Goal: Contribute content: Contribute content

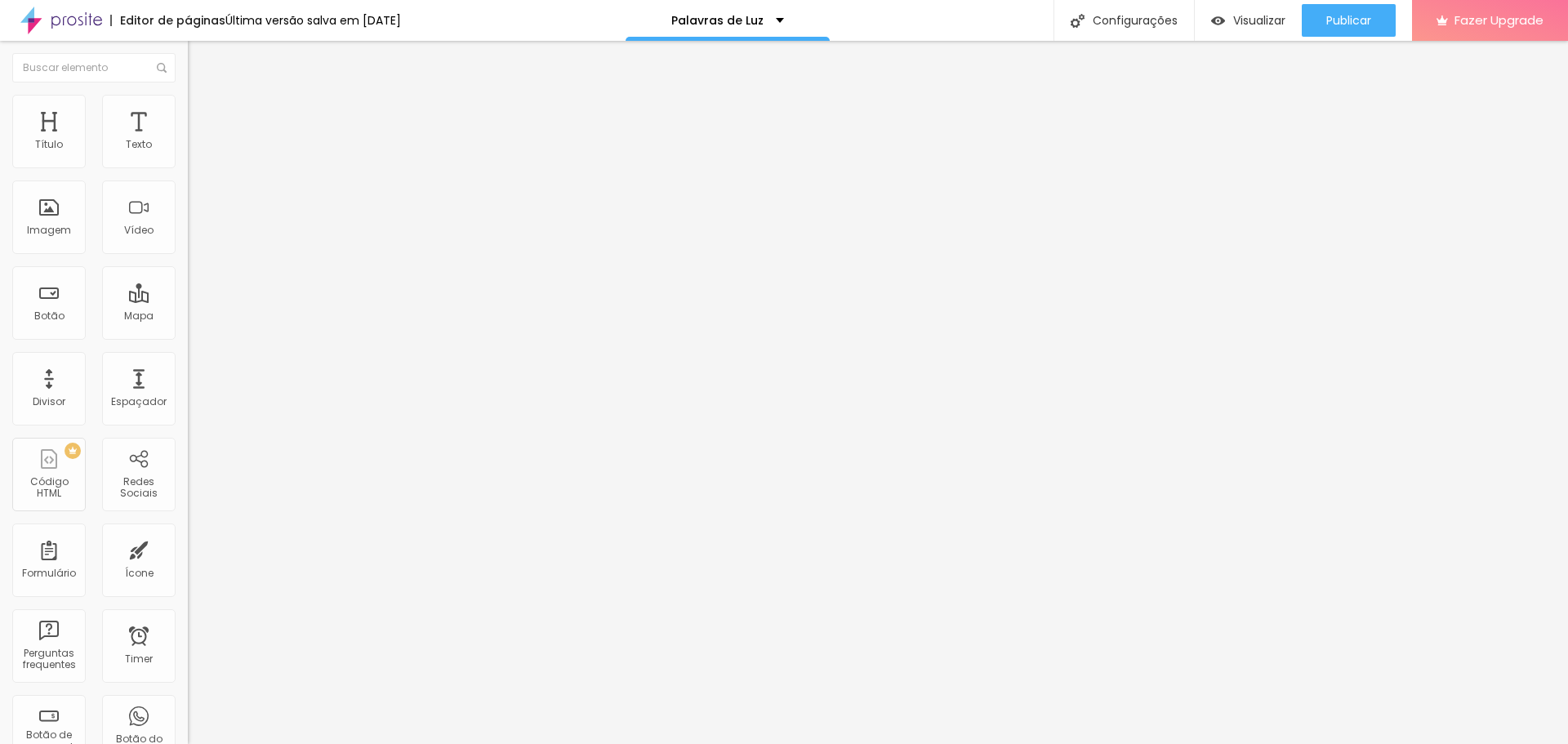
click at [200, 56] on img "button" at bounding box center [207, 59] width 13 height 13
paste input "[URL][DOMAIN_NAME]"
type input "[URL][DOMAIN_NAME]"
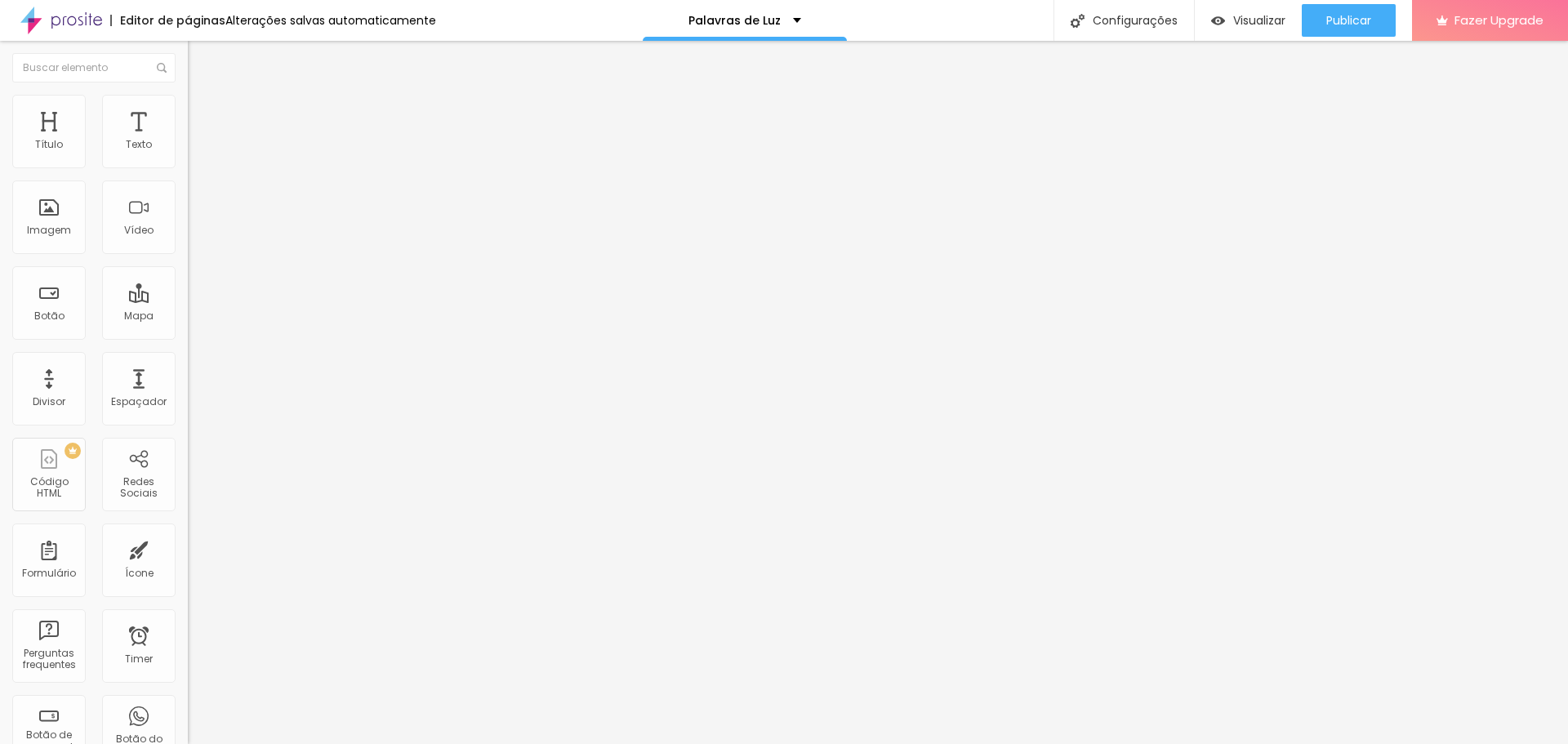
click at [188, 244] on span "4:3 Standard" at bounding box center [221, 237] width 66 height 14
click at [234, 299] on span "9:16" at bounding box center [243, 292] width 19 height 14
click at [203, 110] on span "Estilo" at bounding box center [215, 106] width 25 height 14
click at [188, 111] on li "Avançado" at bounding box center [282, 120] width 188 height 17
type input "16"
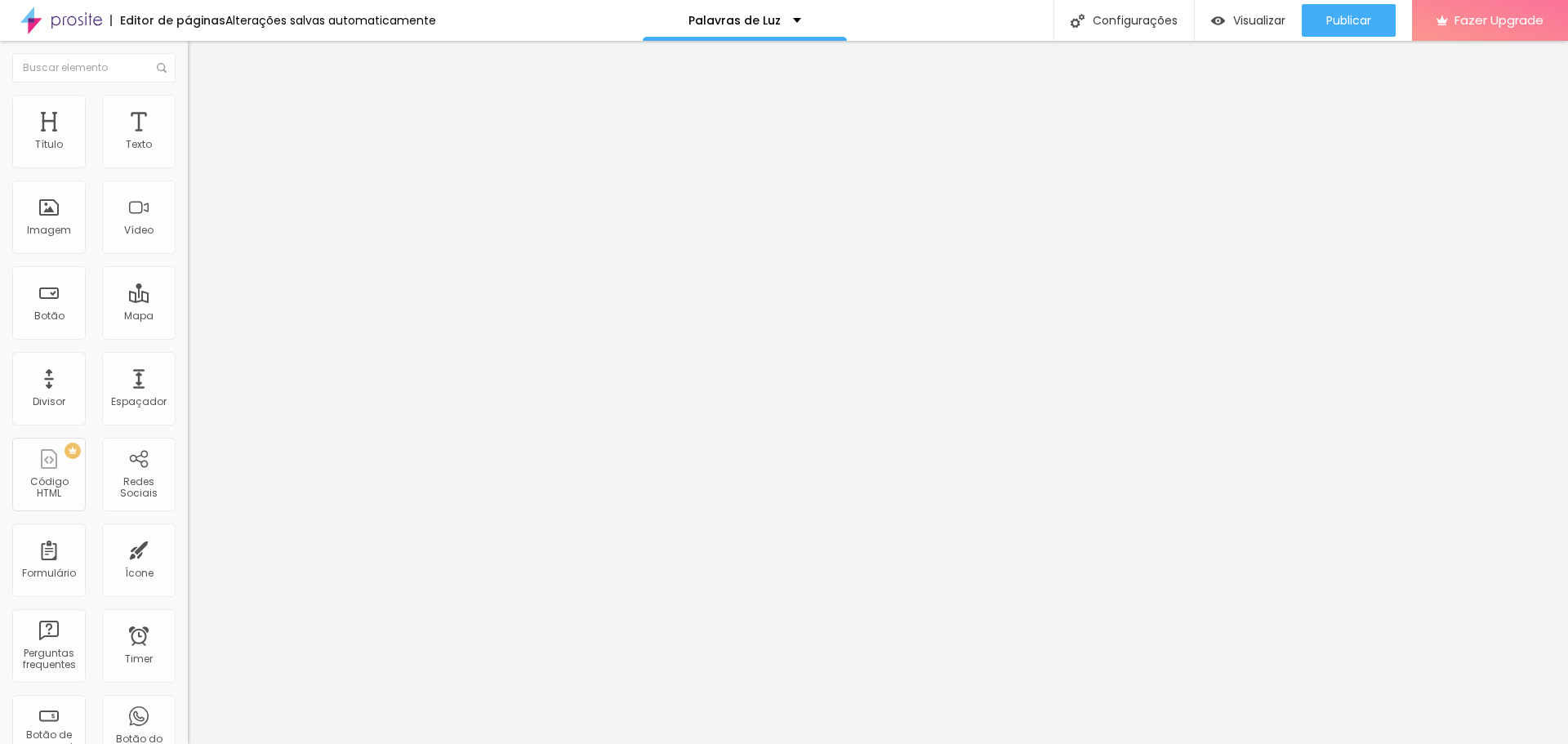
type input "16"
type input "15"
type input "13"
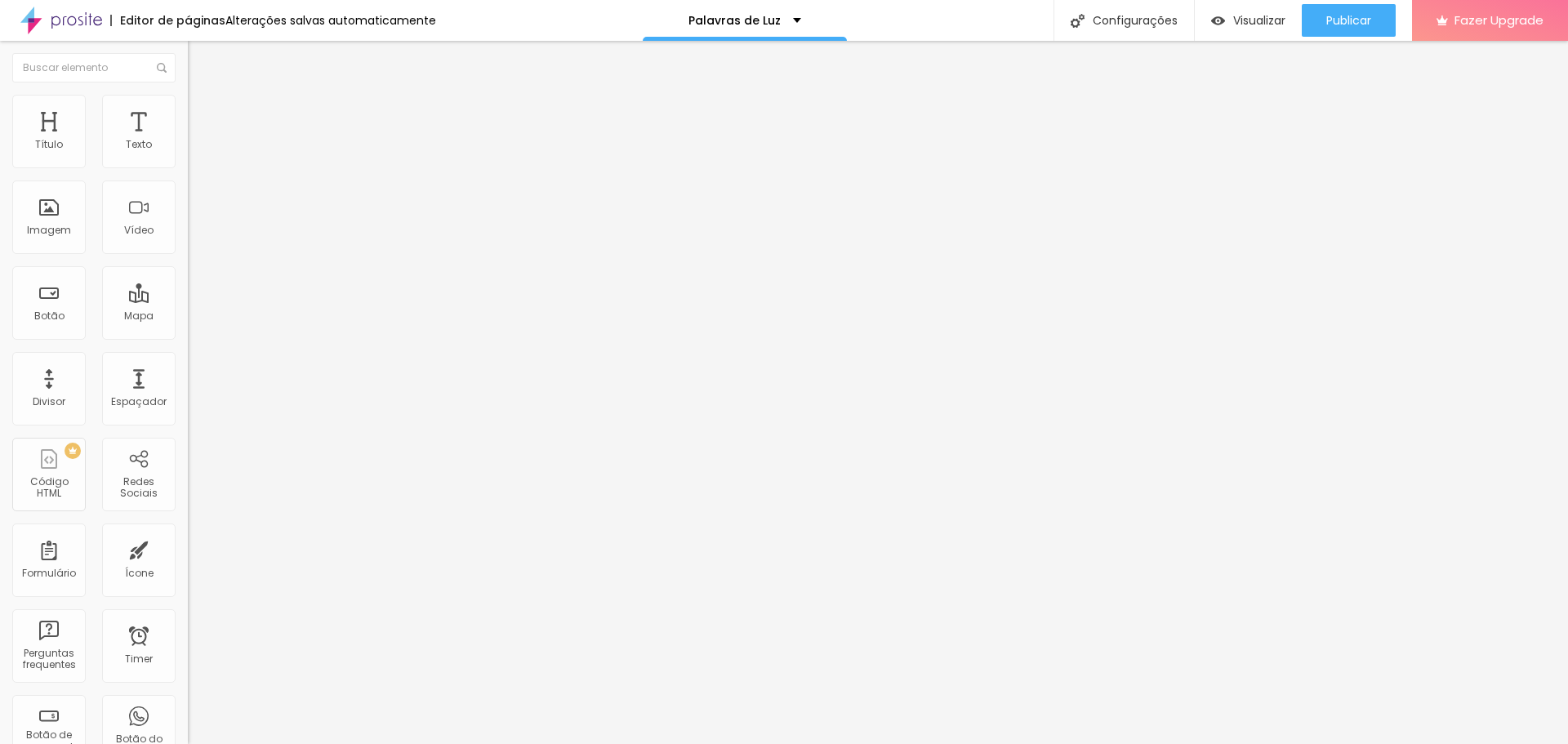
type input "12"
type input "11"
type input "9"
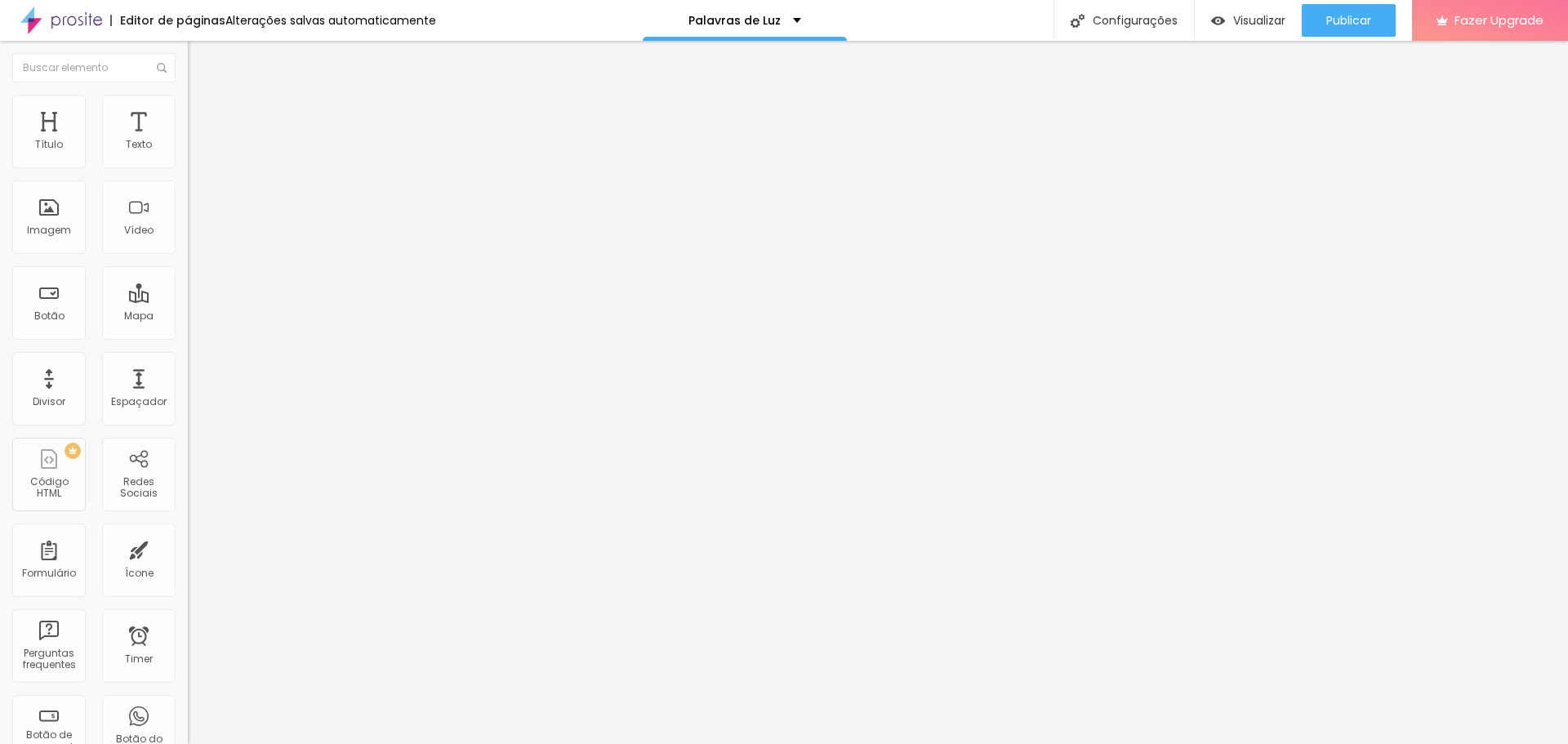
type input "9"
type input "7"
type input "6"
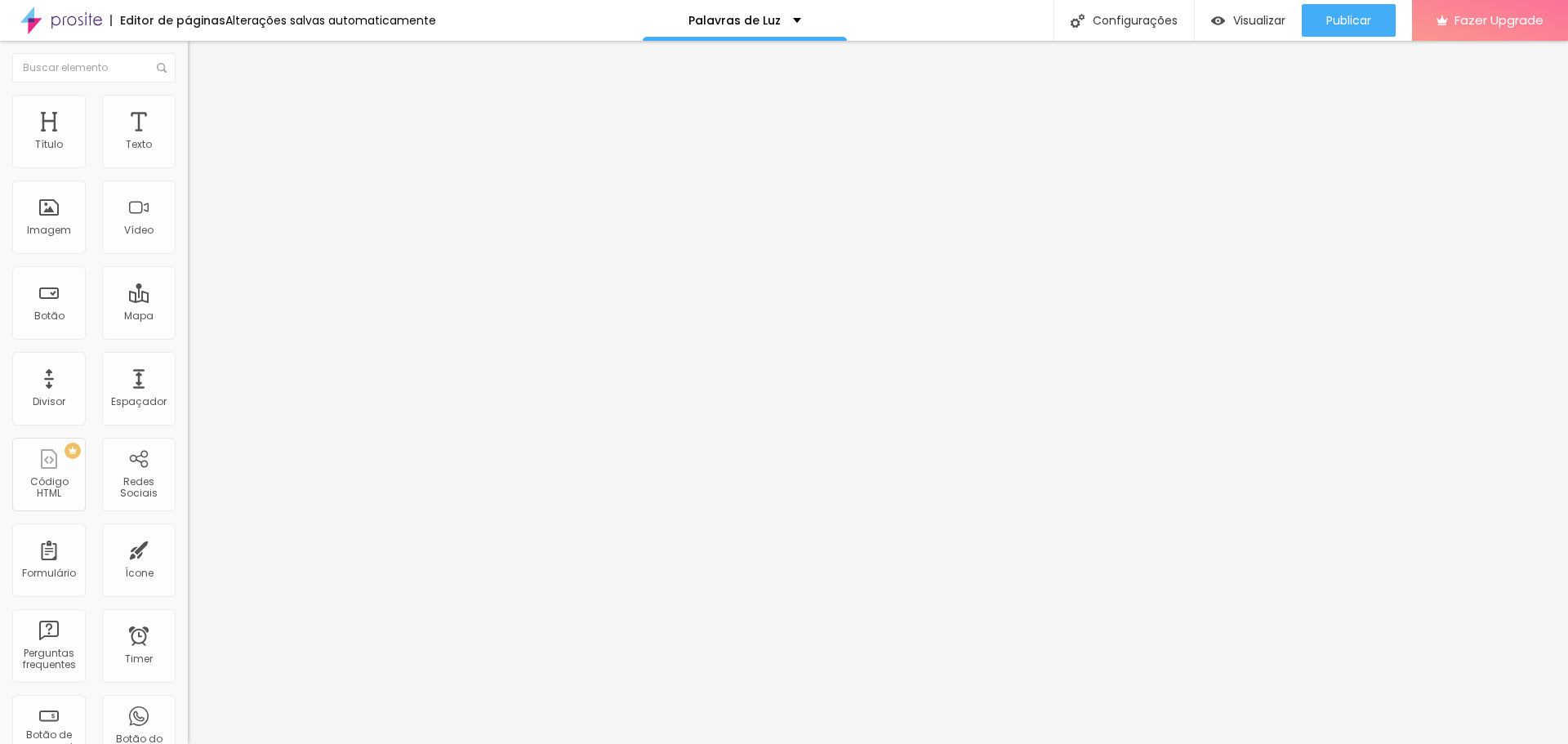
type input "4"
type input "1"
type input "0"
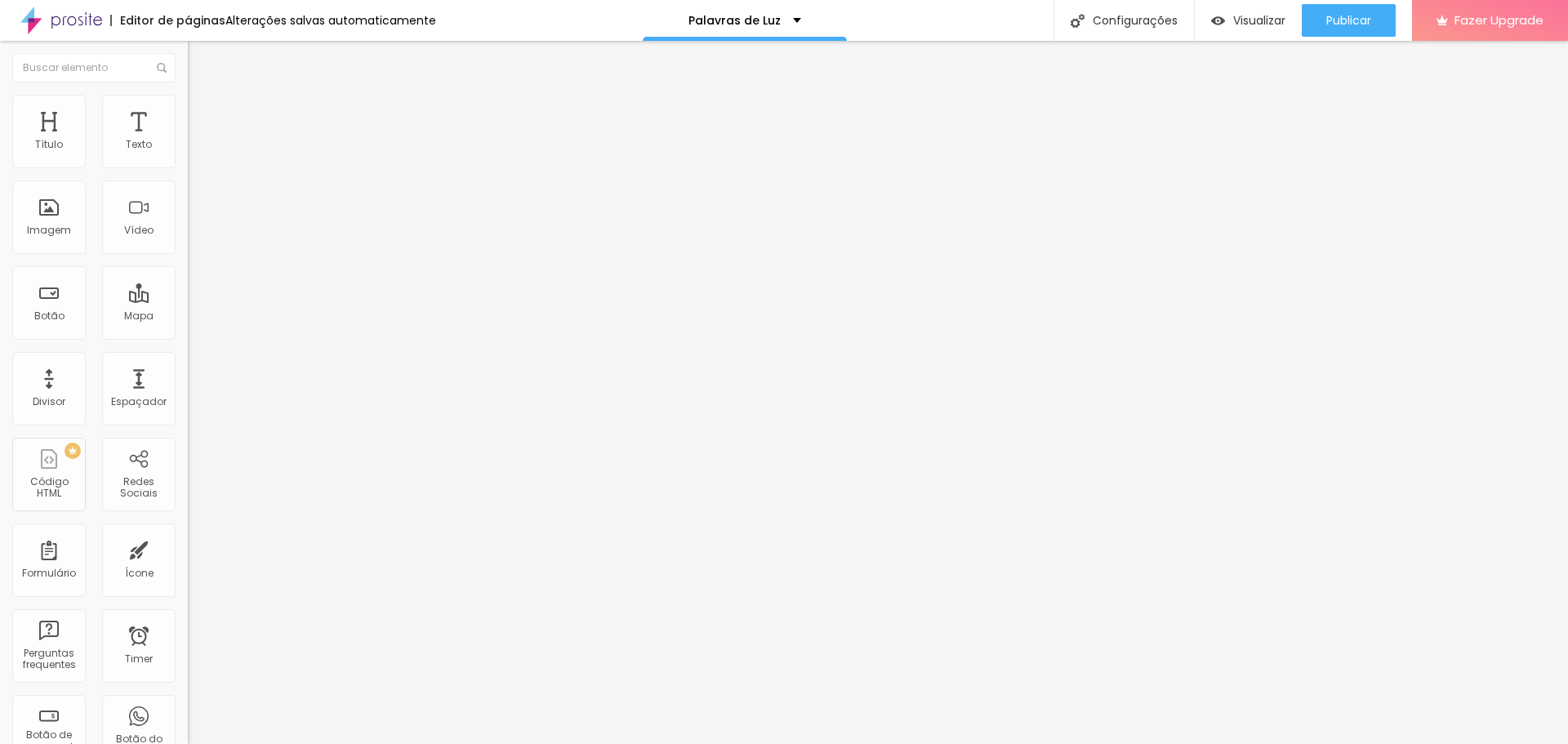
type input "0"
drag, startPoint x: 53, startPoint y: 161, endPoint x: 16, endPoint y: 170, distance: 38.1
type input "0"
click at [188, 317] on input "range" at bounding box center [241, 323] width 106 height 13
type input "5"
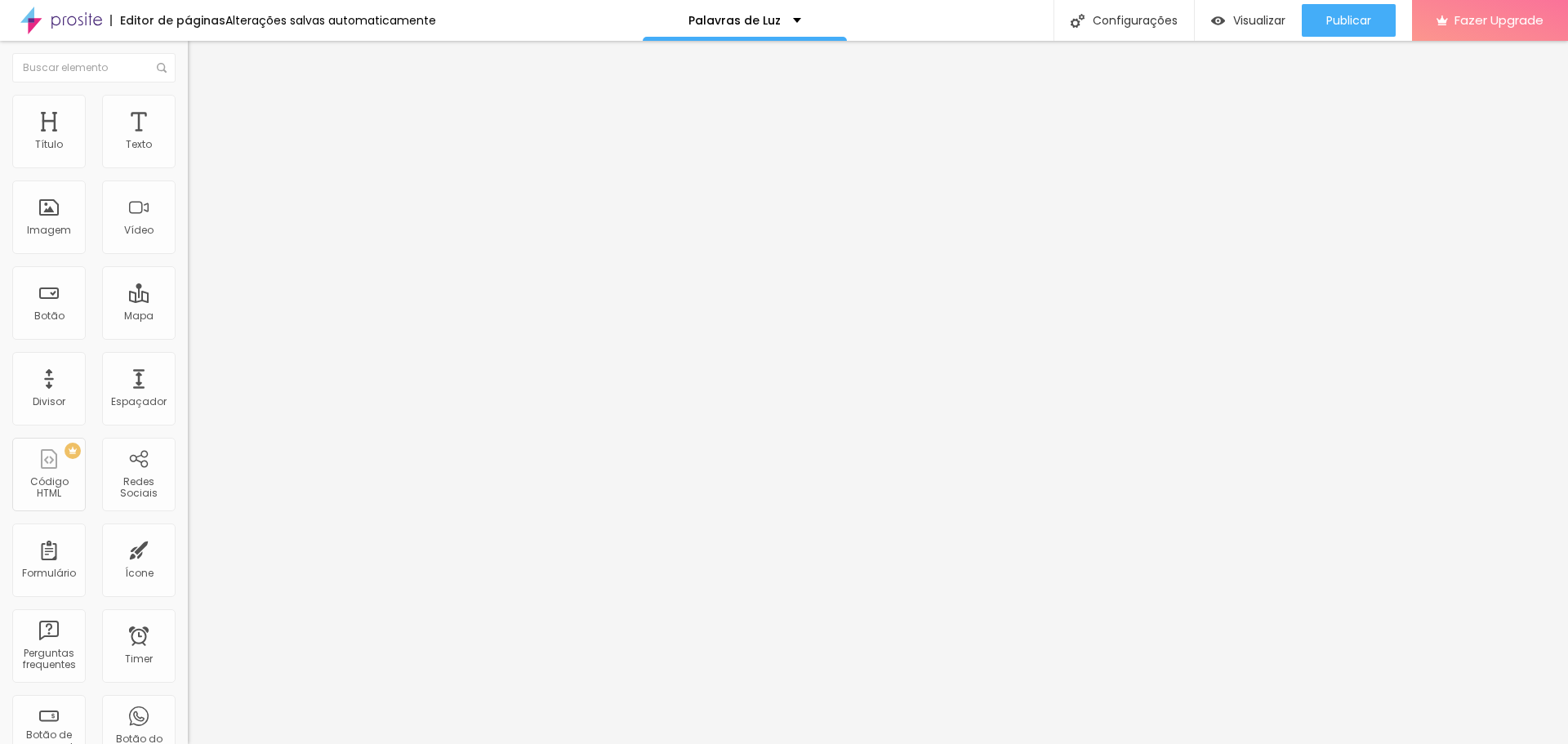
type input "5"
type input "3"
type input "2"
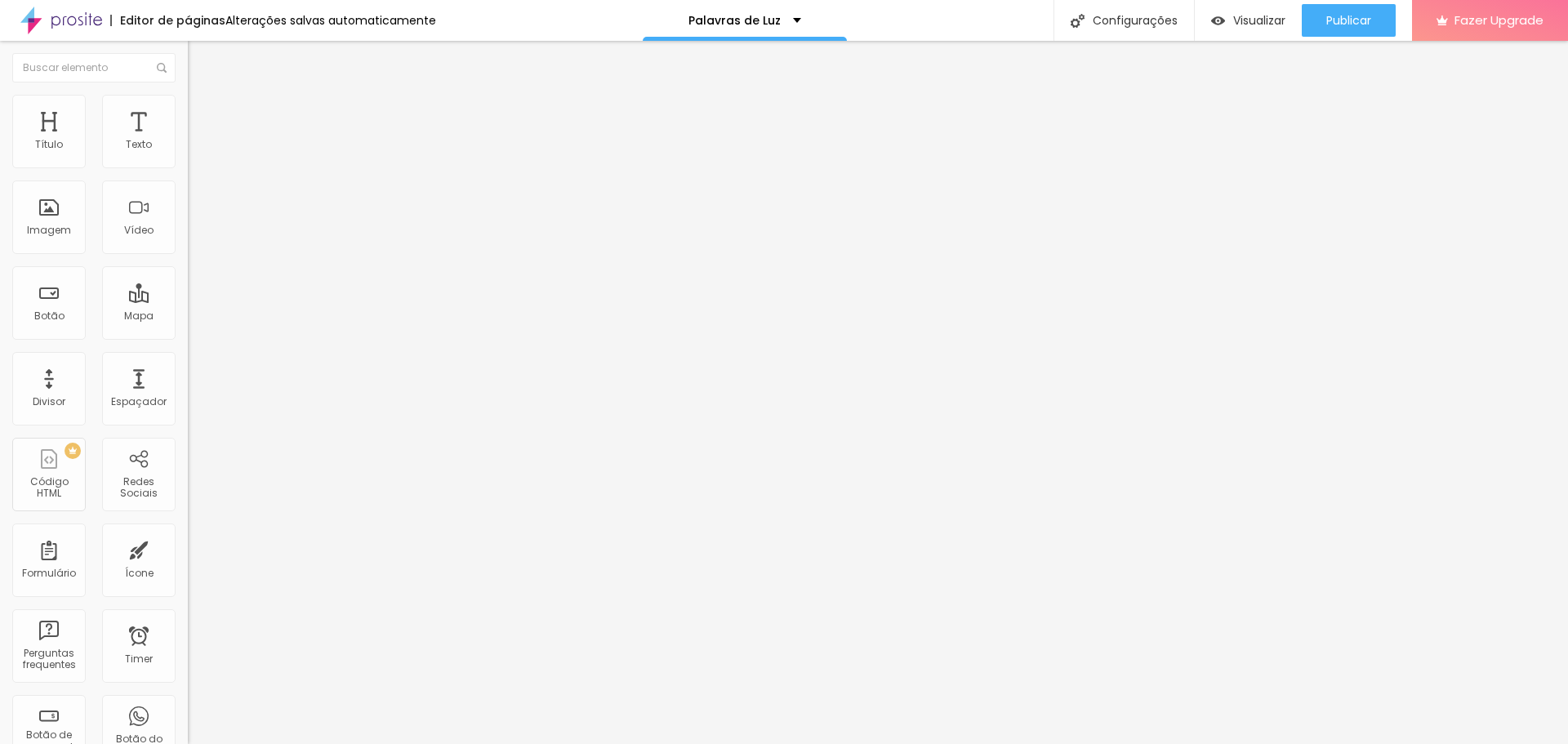
type input "0"
drag, startPoint x: 44, startPoint y: 192, endPoint x: 9, endPoint y: 207, distance: 38.1
type input "0"
click at [188, 548] on input "range" at bounding box center [241, 554] width 106 height 13
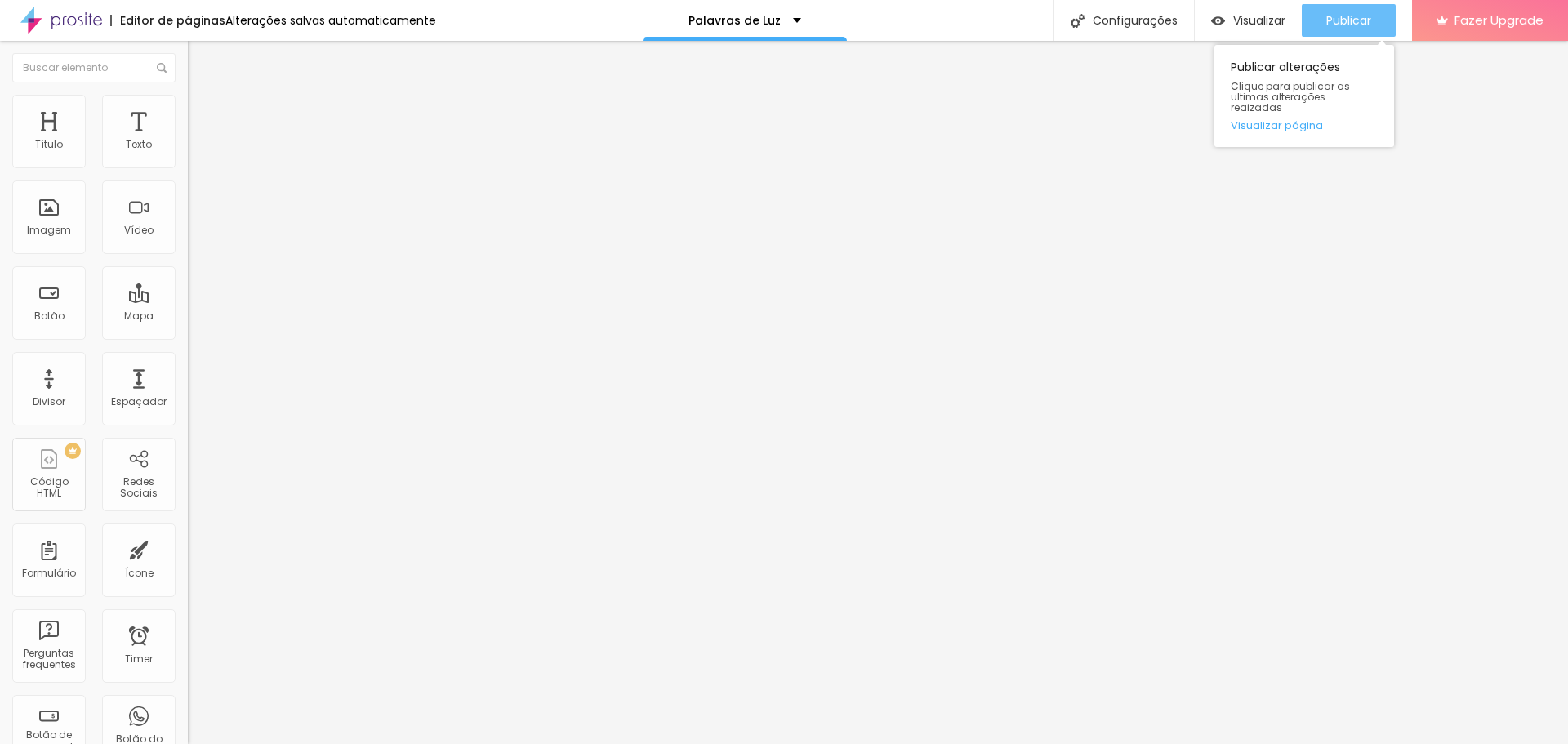
drag, startPoint x: 1345, startPoint y: 9, endPoint x: 1346, endPoint y: 19, distance: 10.0
click at [1343, 10] on div "Publicar" at bounding box center [1348, 19] width 44 height 32
click at [1347, 21] on span "Publicar" at bounding box center [1348, 20] width 44 height 13
click at [1243, 18] on span "Visualizar" at bounding box center [1259, 20] width 52 height 13
click at [1327, 17] on span "Publicar" at bounding box center [1348, 20] width 44 height 13
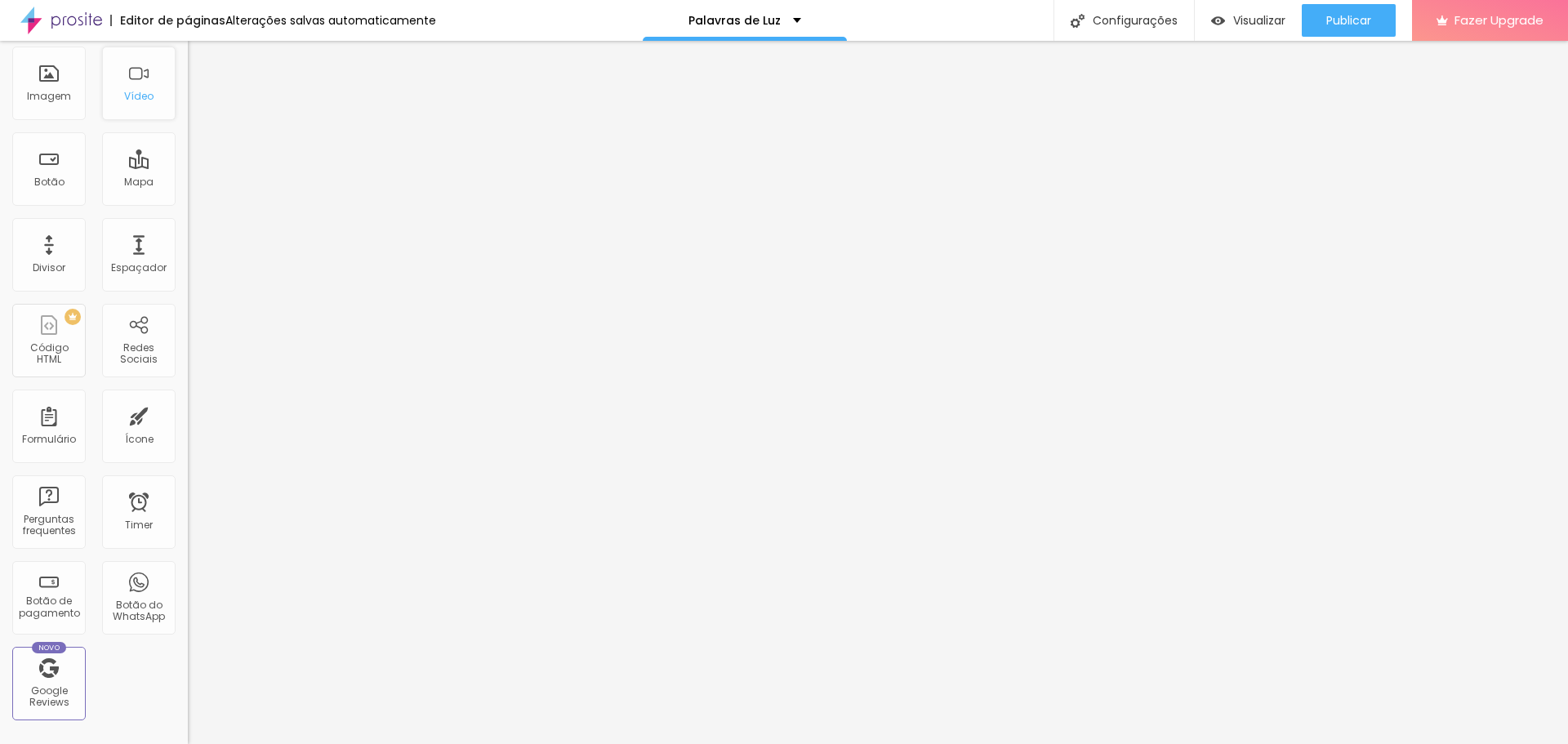
scroll to position [163, 0]
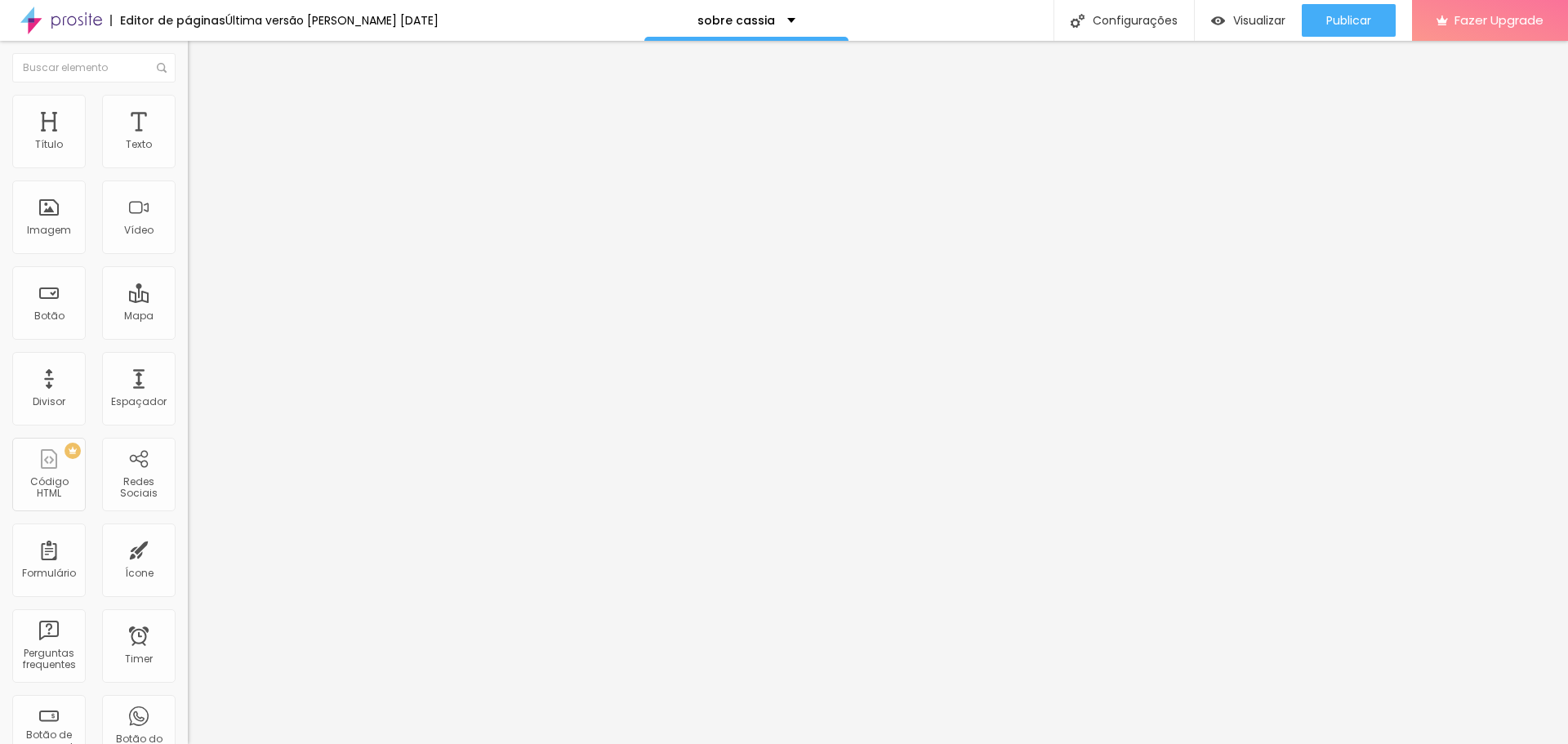
click at [200, 55] on img "button" at bounding box center [207, 59] width 13 height 13
click at [188, 141] on span "Adicionar imagem" at bounding box center [241, 133] width 106 height 14
